Goal: Task Accomplishment & Management: Complete application form

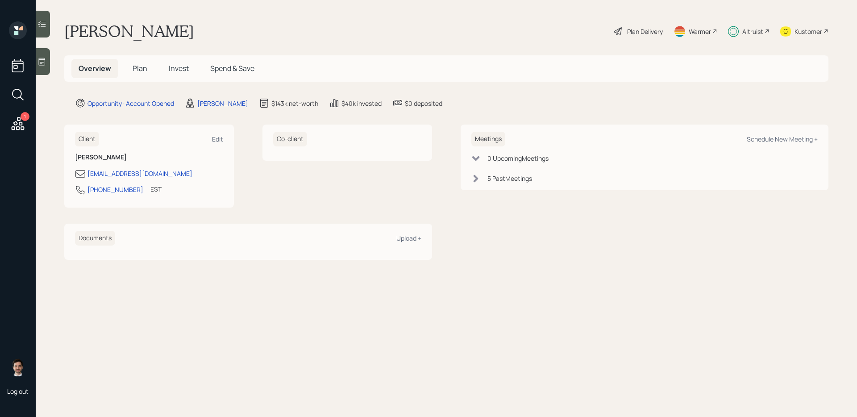
click at [143, 70] on span "Plan" at bounding box center [140, 68] width 15 height 10
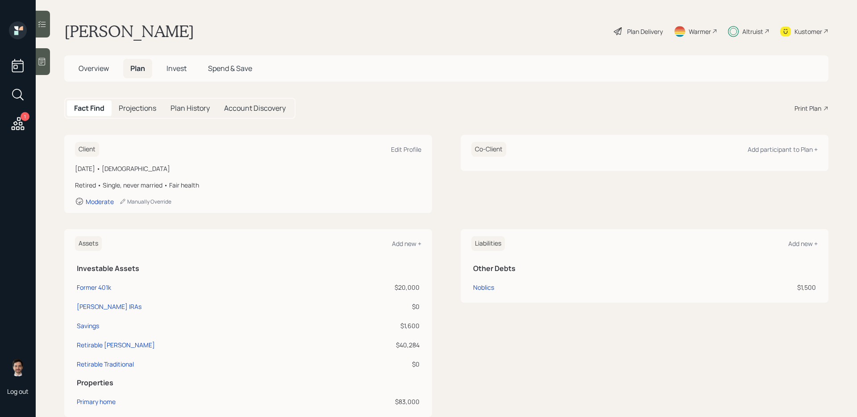
click at [470, 212] on div "Co-Client Add participant to Plan +" at bounding box center [645, 174] width 368 height 78
click at [102, 286] on div "Former 401k" at bounding box center [94, 286] width 34 height 9
select select "company_sponsored"
select select "balanced"
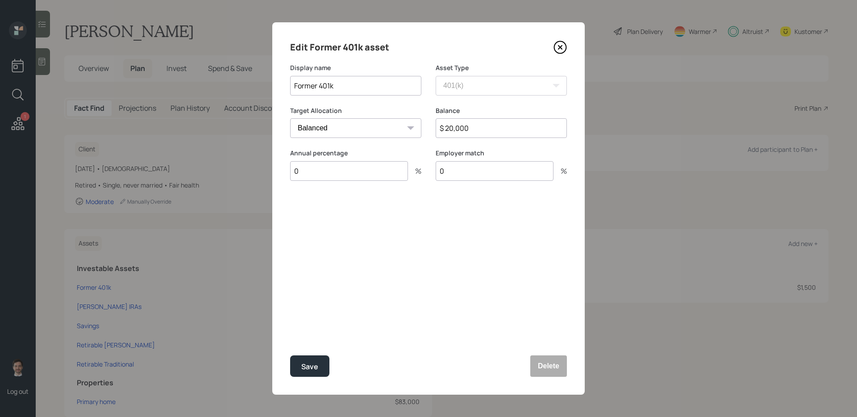
click at [494, 131] on input "$ 20,000" at bounding box center [501, 128] width 131 height 20
type input "$ 10,500"
click at [320, 371] on button "Save" at bounding box center [309, 365] width 39 height 21
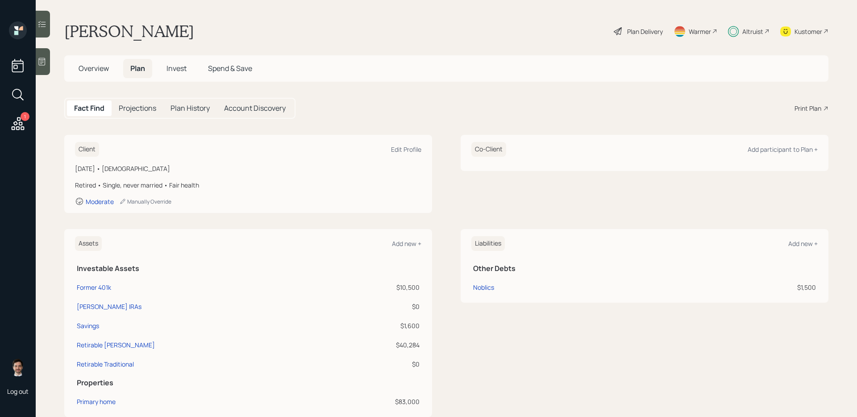
click at [374, 105] on div "Fact Find Projections Plan History Account Discovery Print Plan" at bounding box center [446, 108] width 764 height 21
click at [444, 161] on div "Client Edit Profile [DATE] • [DEMOGRAPHIC_DATA] Retired • Single, never married…" at bounding box center [446, 174] width 764 height 78
click at [444, 160] on div "Client Edit Profile [DATE] • [DEMOGRAPHIC_DATA] Retired • Single, never married…" at bounding box center [446, 174] width 764 height 78
click at [90, 67] on span "Overview" at bounding box center [94, 68] width 30 height 10
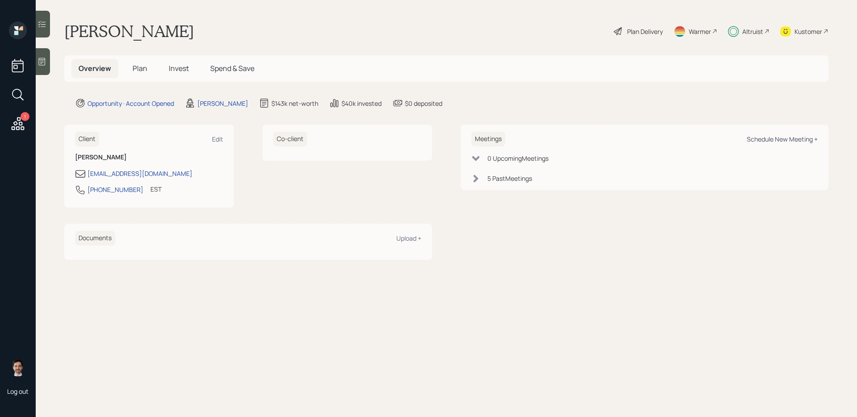
click at [790, 141] on div "Schedule New Meeting +" at bounding box center [782, 139] width 71 height 8
select select "ef6b64e1-8f62-4a74-b865-a7df4b35b836"
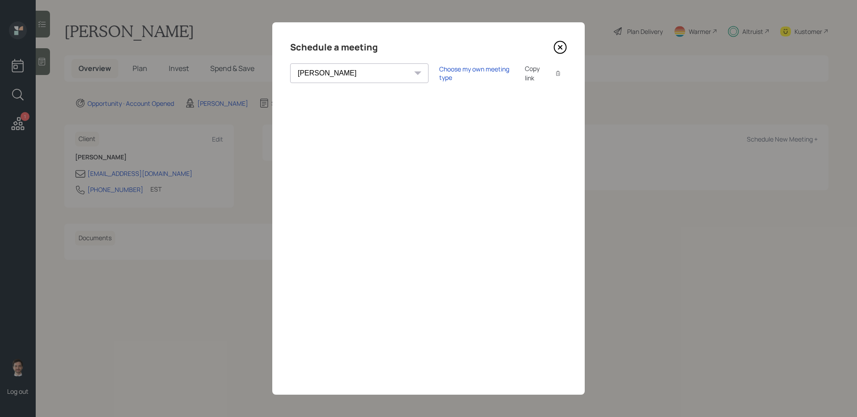
click at [561, 48] on icon at bounding box center [560, 48] width 4 height 4
